Goal: Browse casually

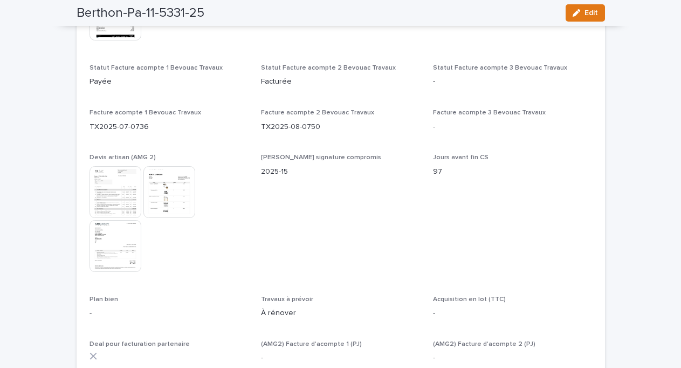
scroll to position [6371, 0]
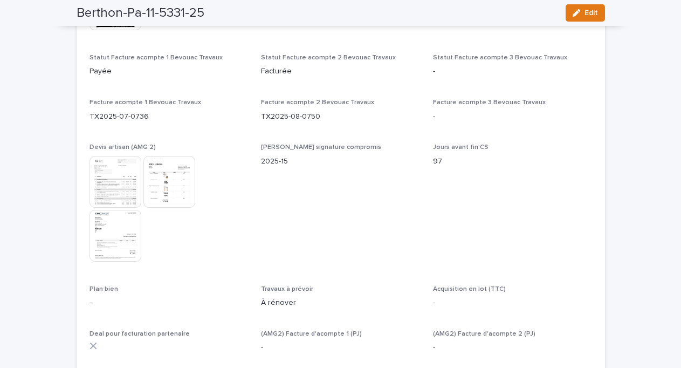
click at [120, 156] on img at bounding box center [116, 182] width 52 height 52
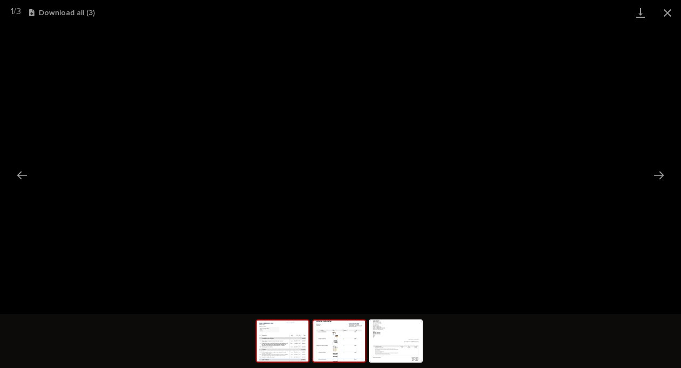
click at [346, 347] on img at bounding box center [339, 340] width 52 height 41
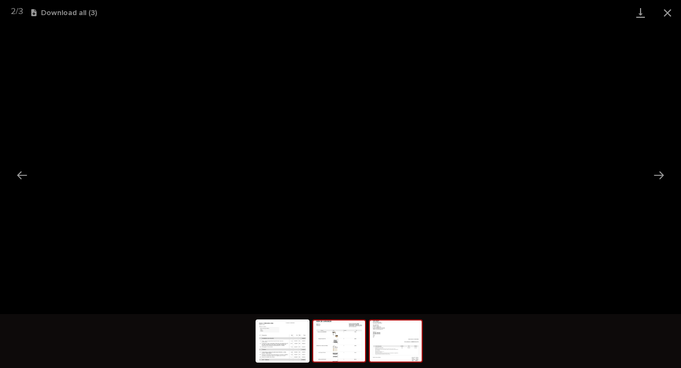
click at [405, 327] on img at bounding box center [396, 340] width 52 height 41
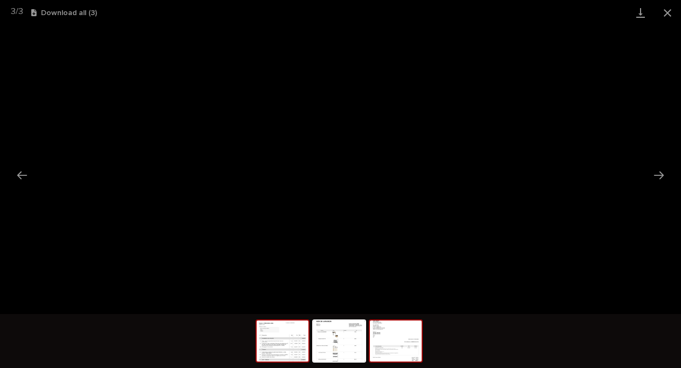
click at [268, 348] on img at bounding box center [283, 340] width 52 height 41
click at [676, 16] on button "Close gallery" at bounding box center [667, 12] width 27 height 25
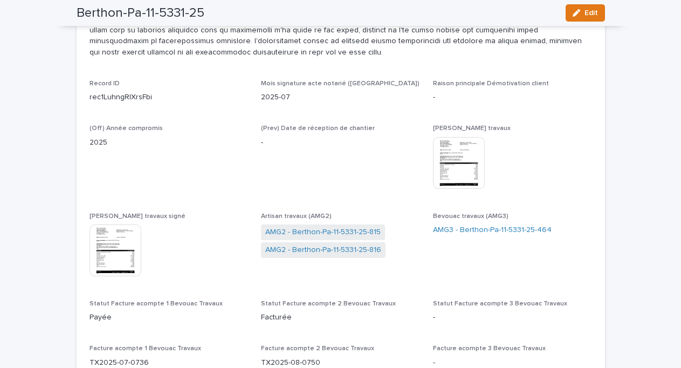
scroll to position [6126, 0]
click at [121, 223] on img at bounding box center [116, 249] width 52 height 52
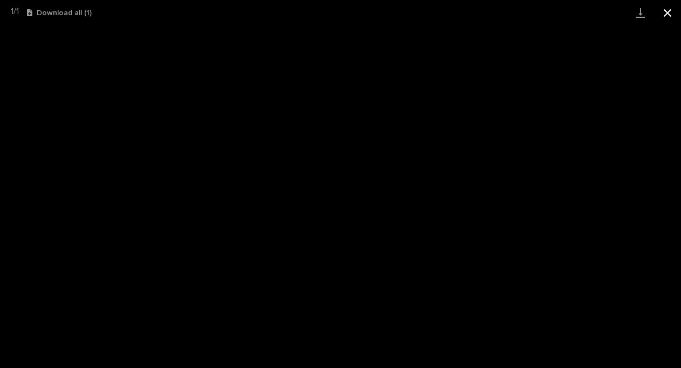
click at [666, 10] on button "Close gallery" at bounding box center [667, 12] width 27 height 25
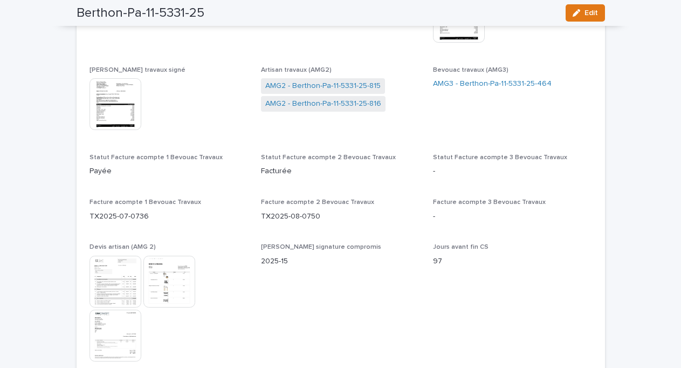
scroll to position [6272, 0]
click at [114, 255] on img at bounding box center [116, 281] width 52 height 52
